Goal: Task Accomplishment & Management: Manage account settings

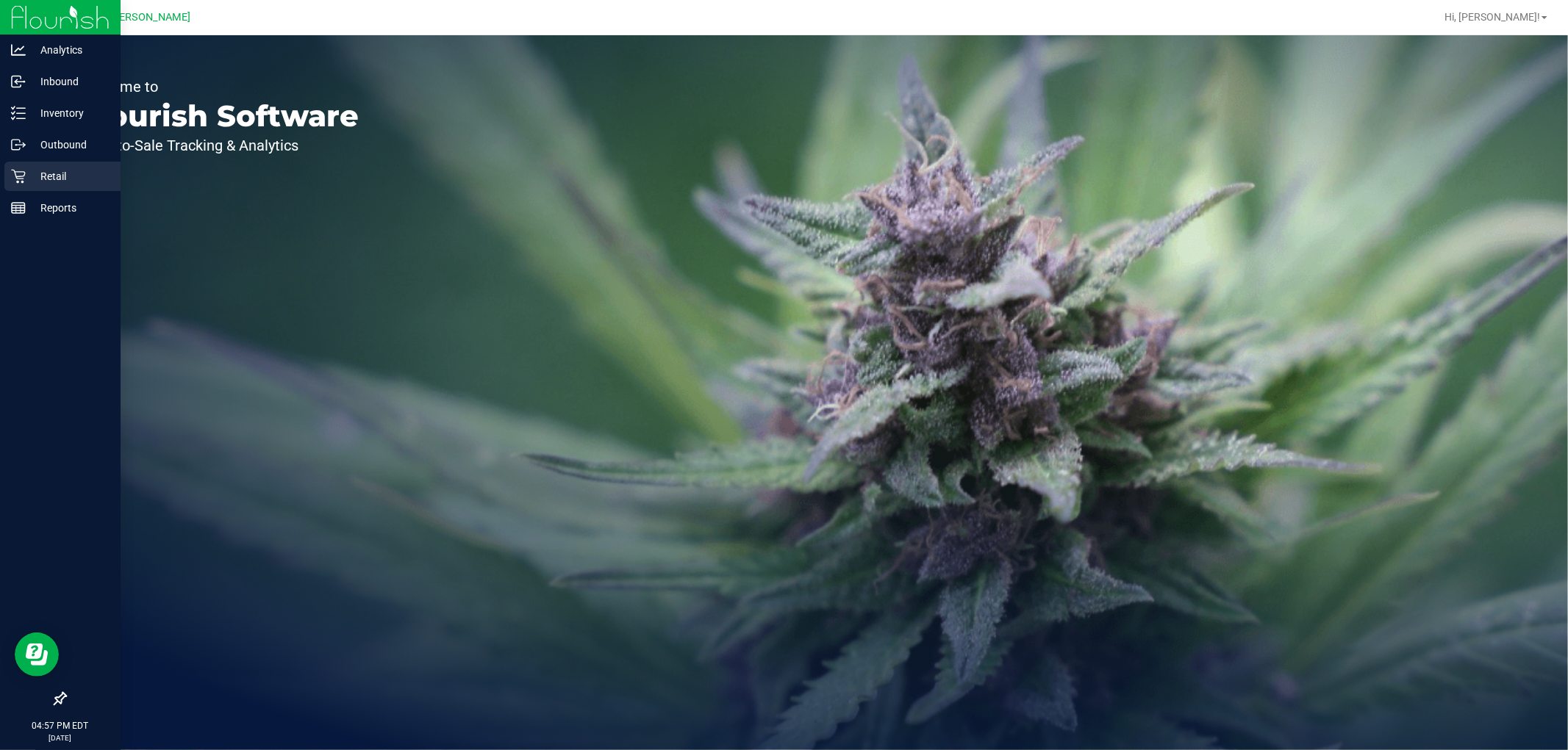
click at [28, 169] on p "Retail" at bounding box center [69, 177] width 88 height 18
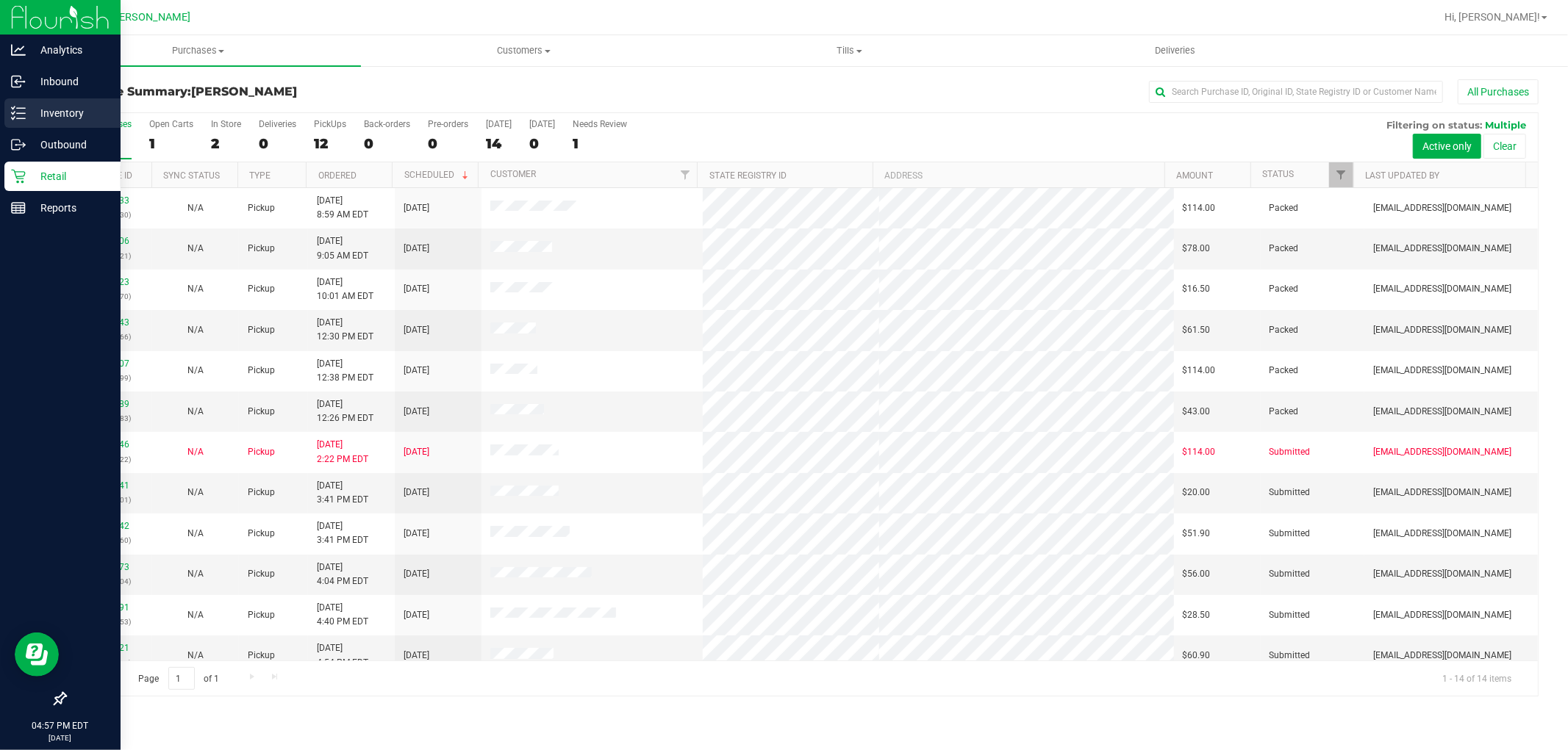
click at [52, 113] on p "Inventory" at bounding box center [69, 113] width 88 height 18
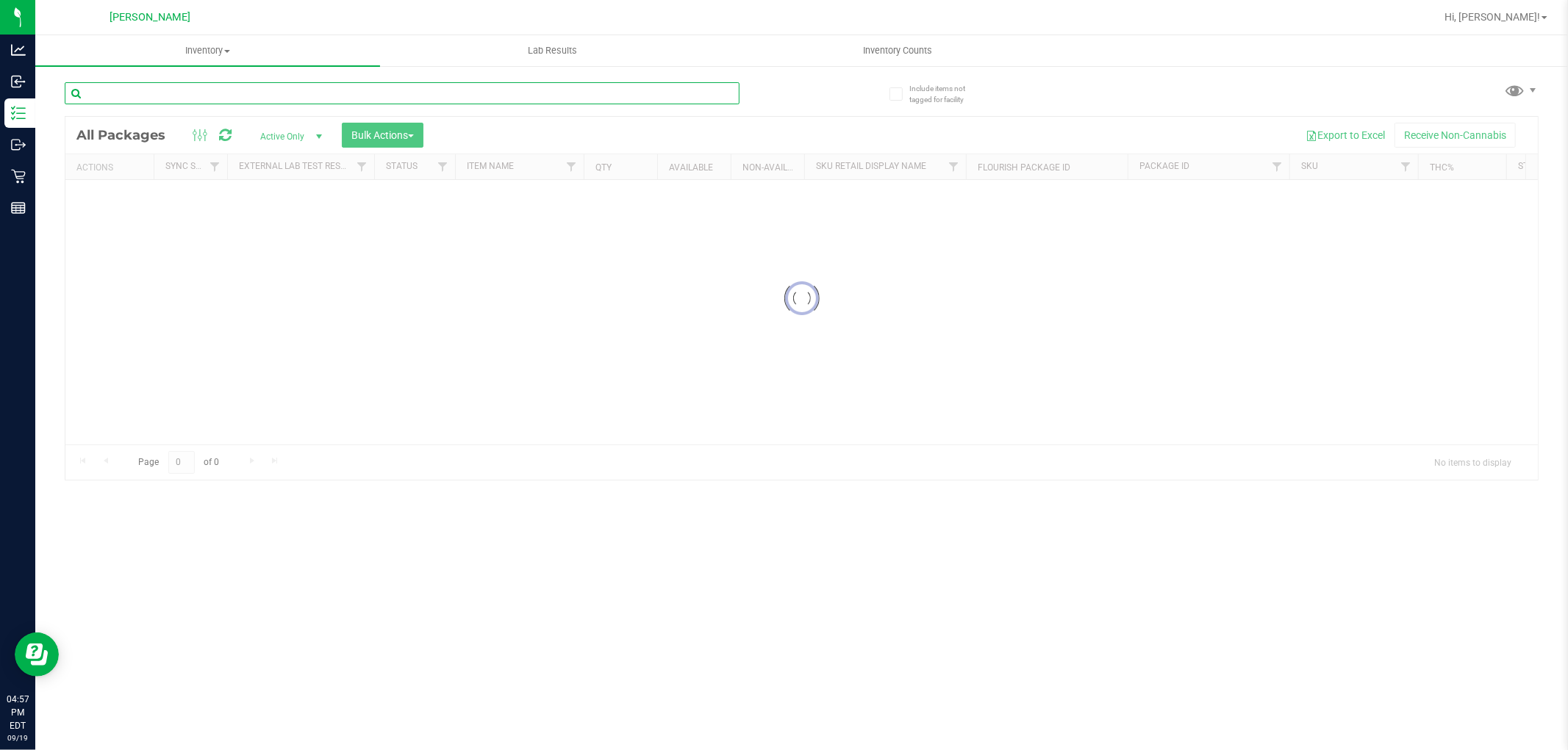
click at [270, 94] on input "text" at bounding box center [402, 93] width 675 height 22
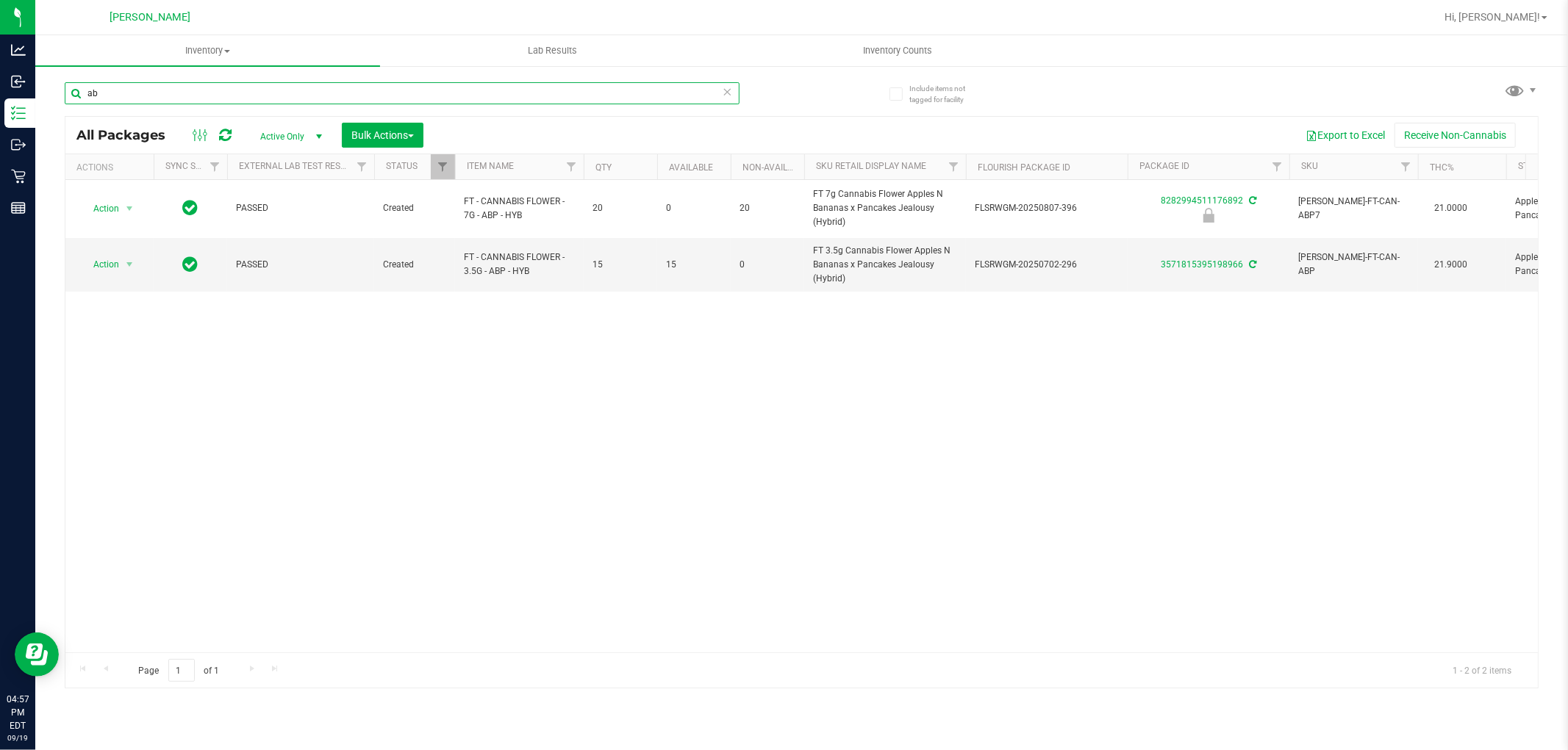
type input "a"
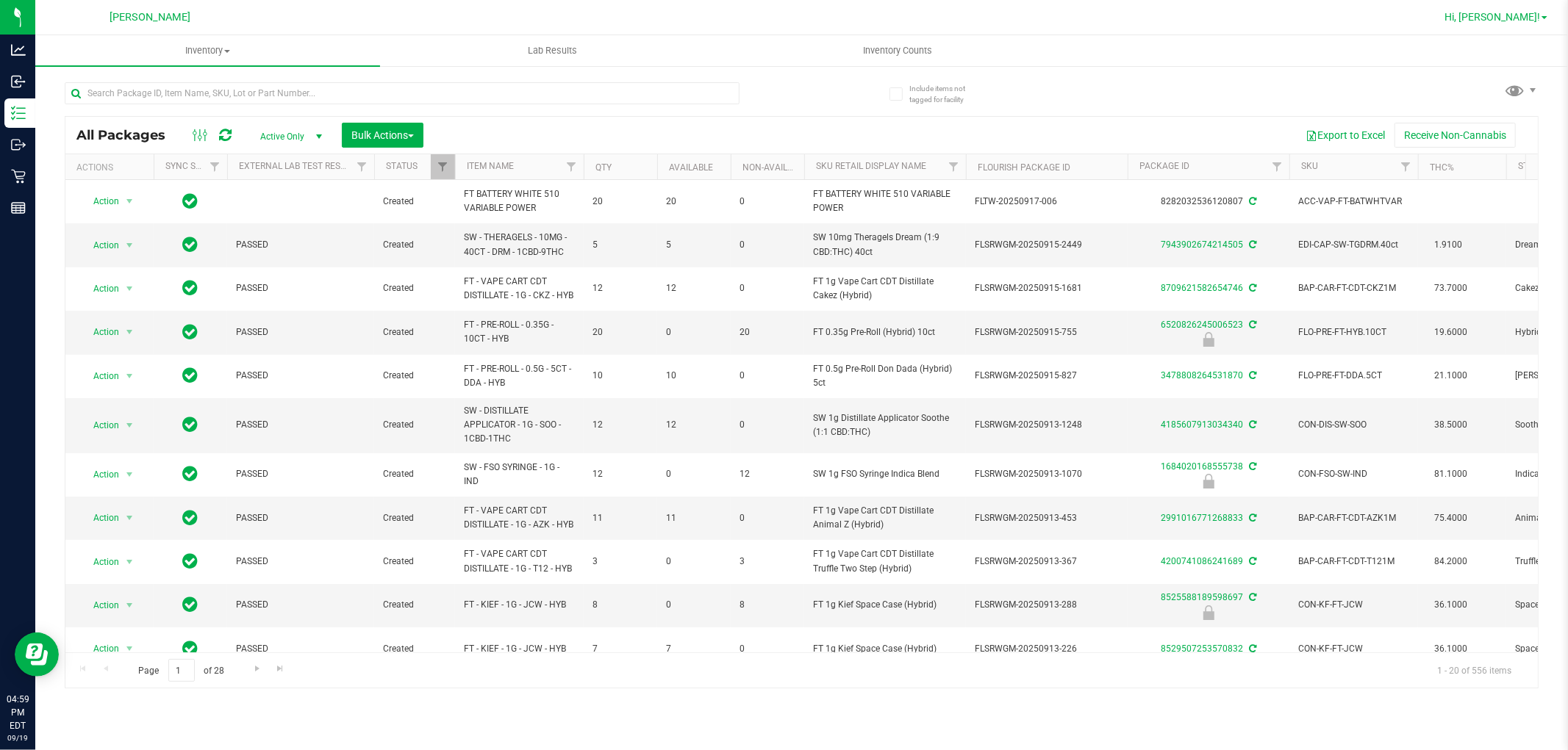
click at [1520, 11] on span "Hi, Selena!" at bounding box center [1492, 17] width 96 height 12
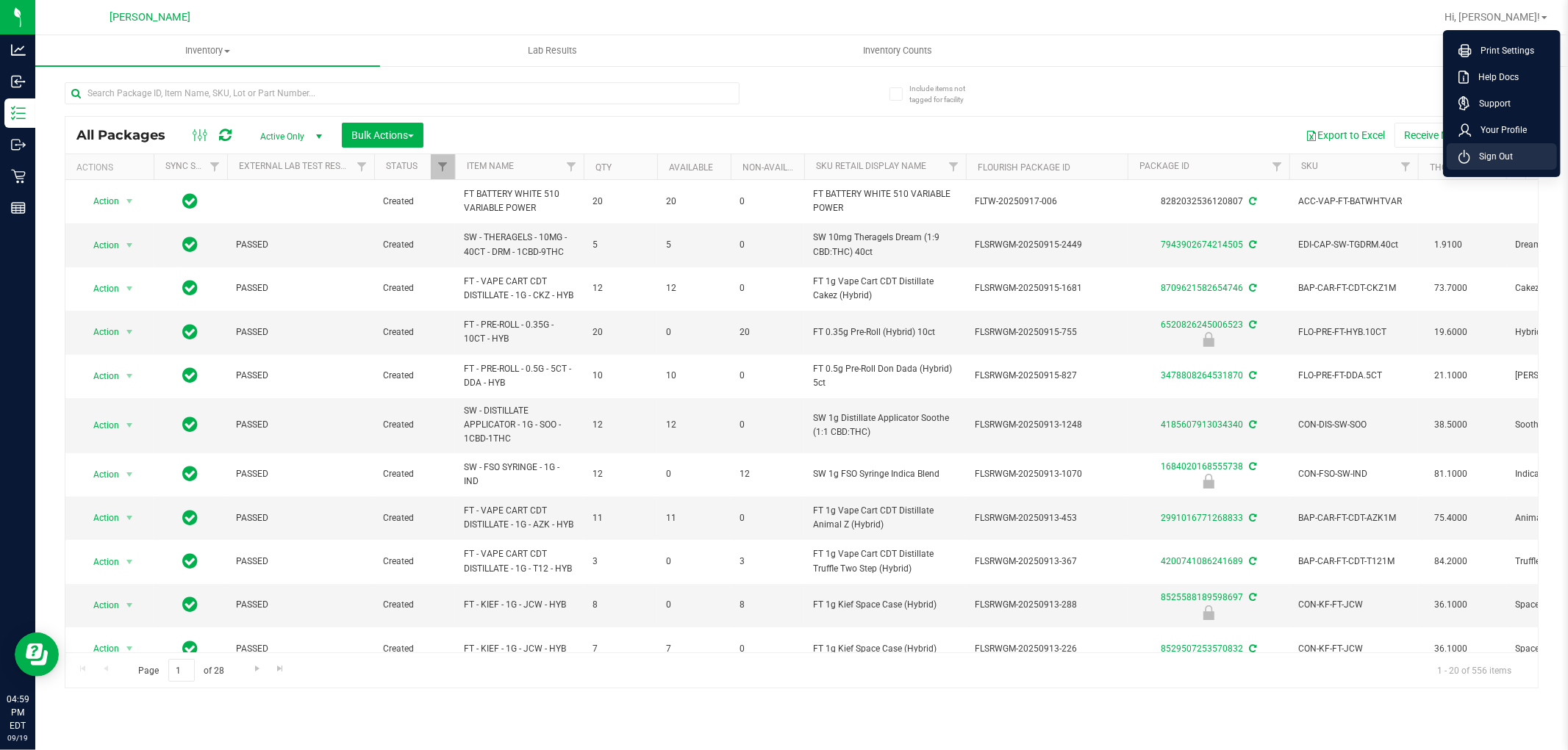
click at [1504, 151] on span "Sign Out" at bounding box center [1492, 156] width 43 height 15
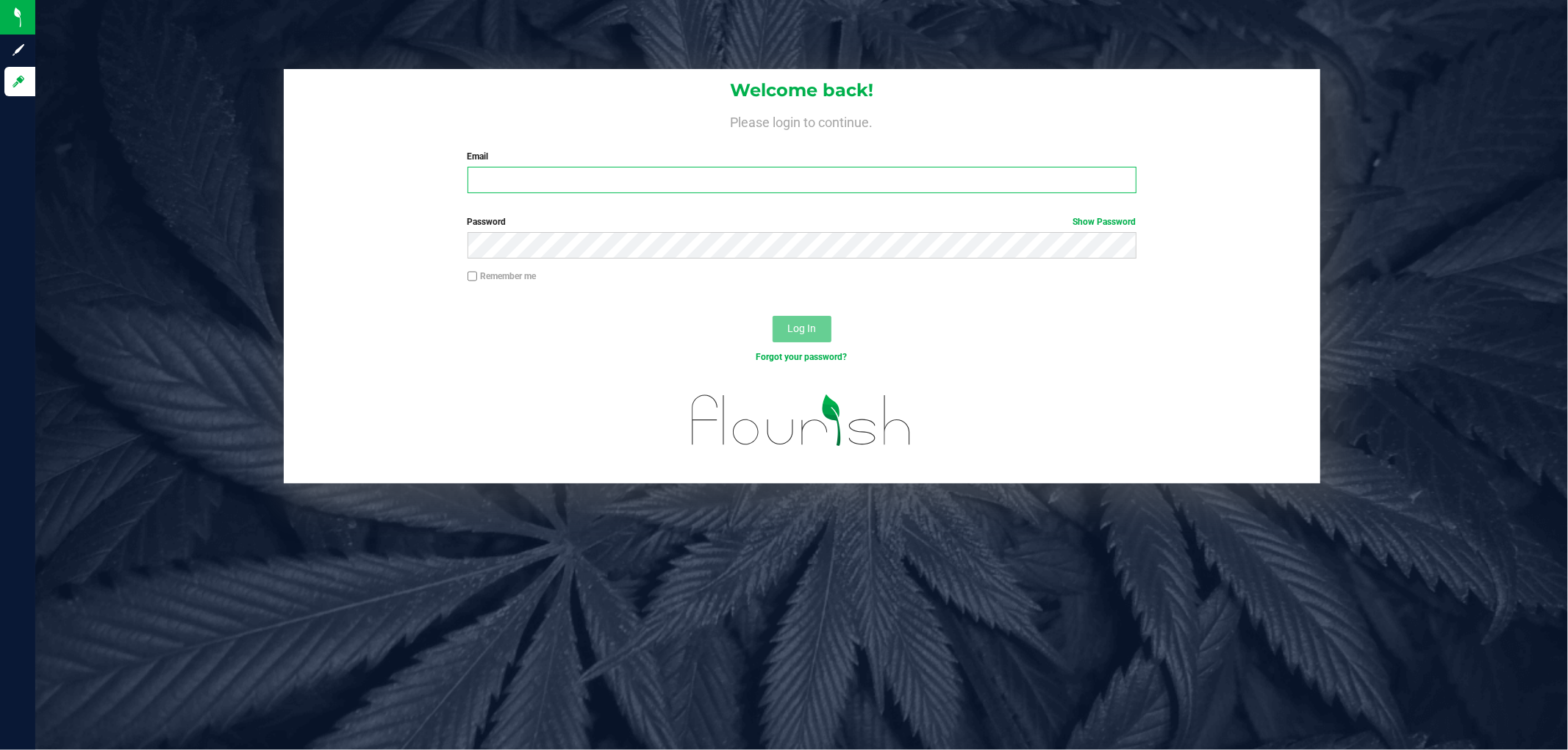
click at [574, 173] on input "Email" at bounding box center [802, 179] width 669 height 26
click at [773, 316] on button "Log In" at bounding box center [802, 329] width 59 height 26
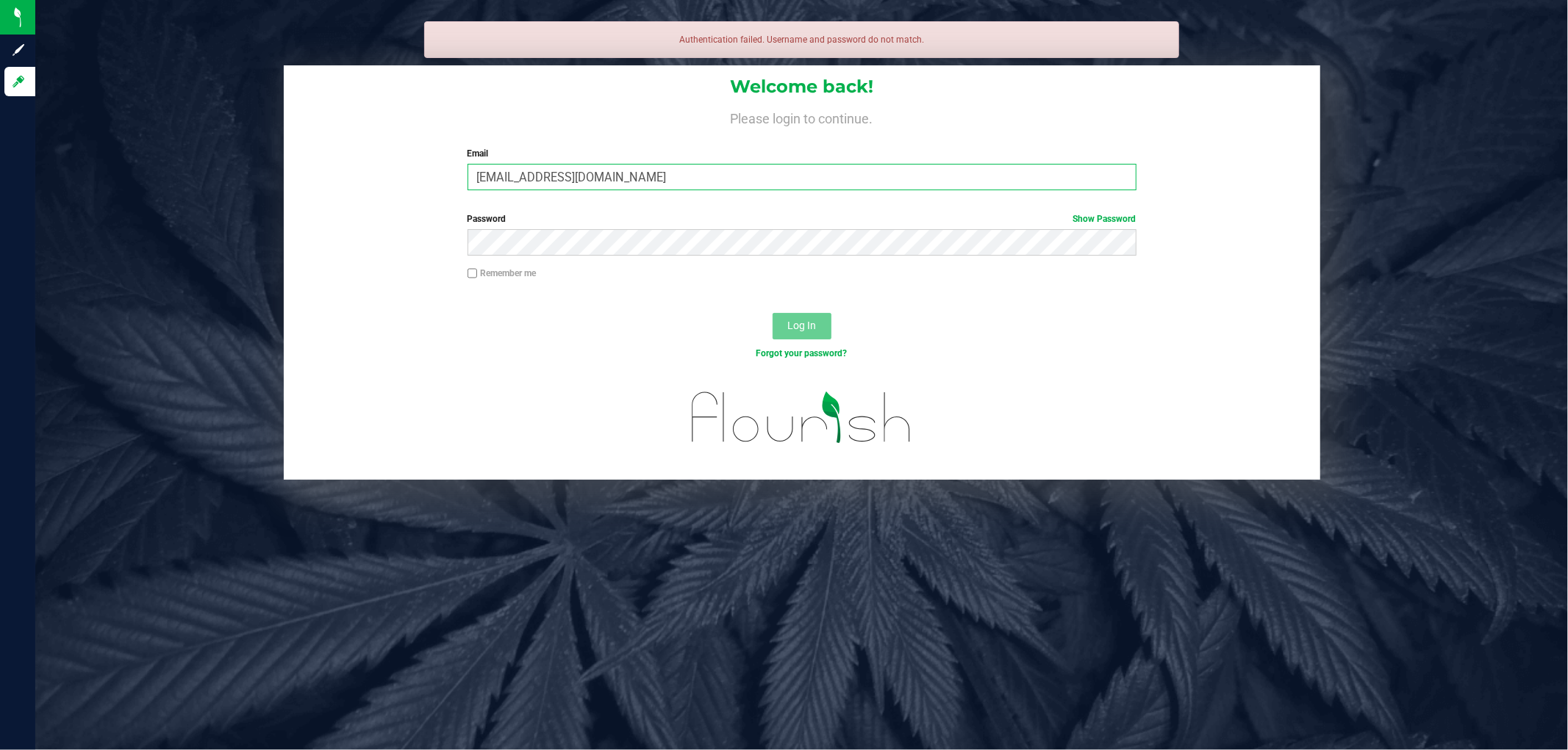
click at [586, 180] on input "frmorales@liveparalle.com" at bounding box center [802, 177] width 669 height 26
click at [589, 178] on input "frmorales@liveparalle.com" at bounding box center [802, 177] width 669 height 26
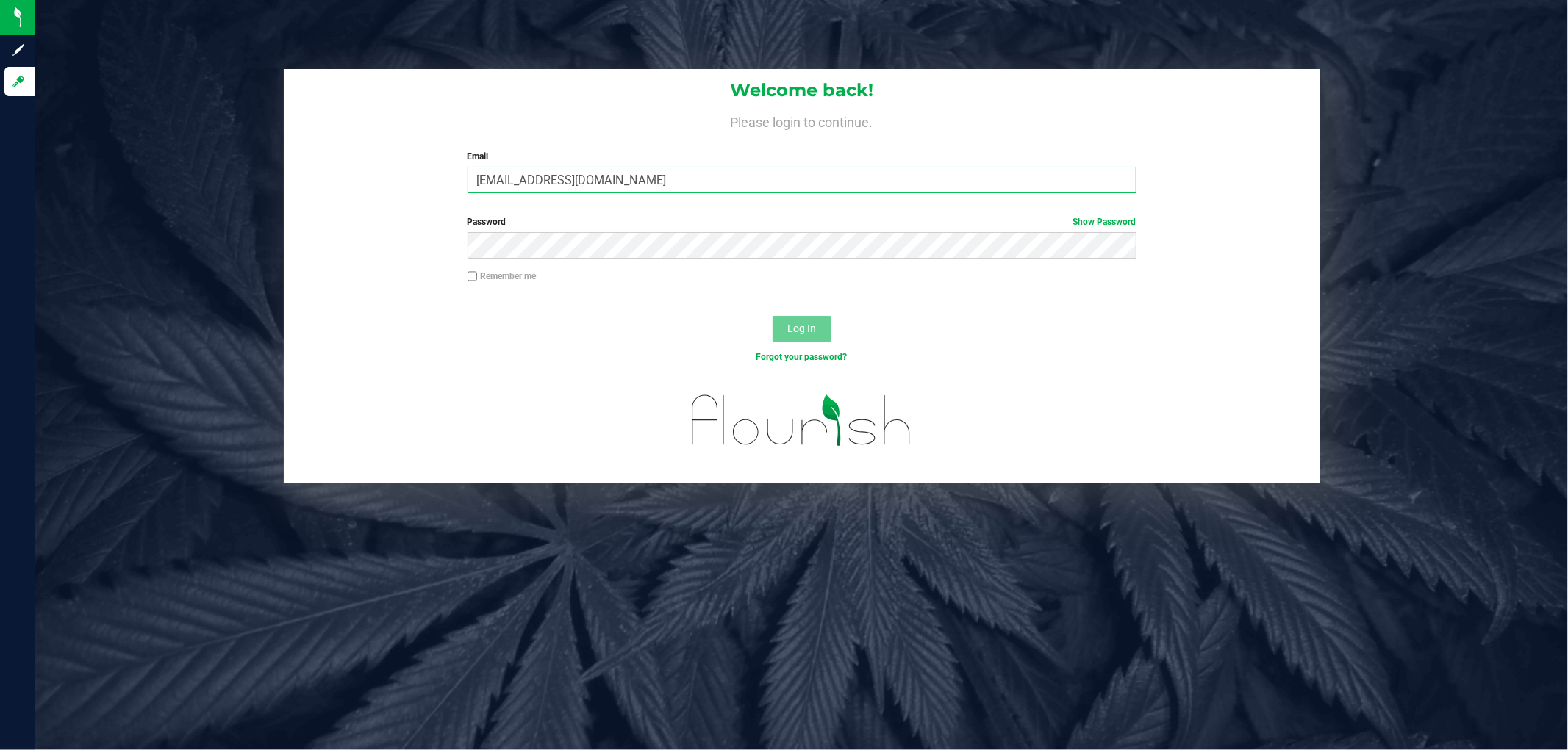
type input "frmorales@liveparallel.com"
click at [773, 316] on button "Log In" at bounding box center [802, 329] width 59 height 26
